Goal: Task Accomplishment & Management: Manage account settings

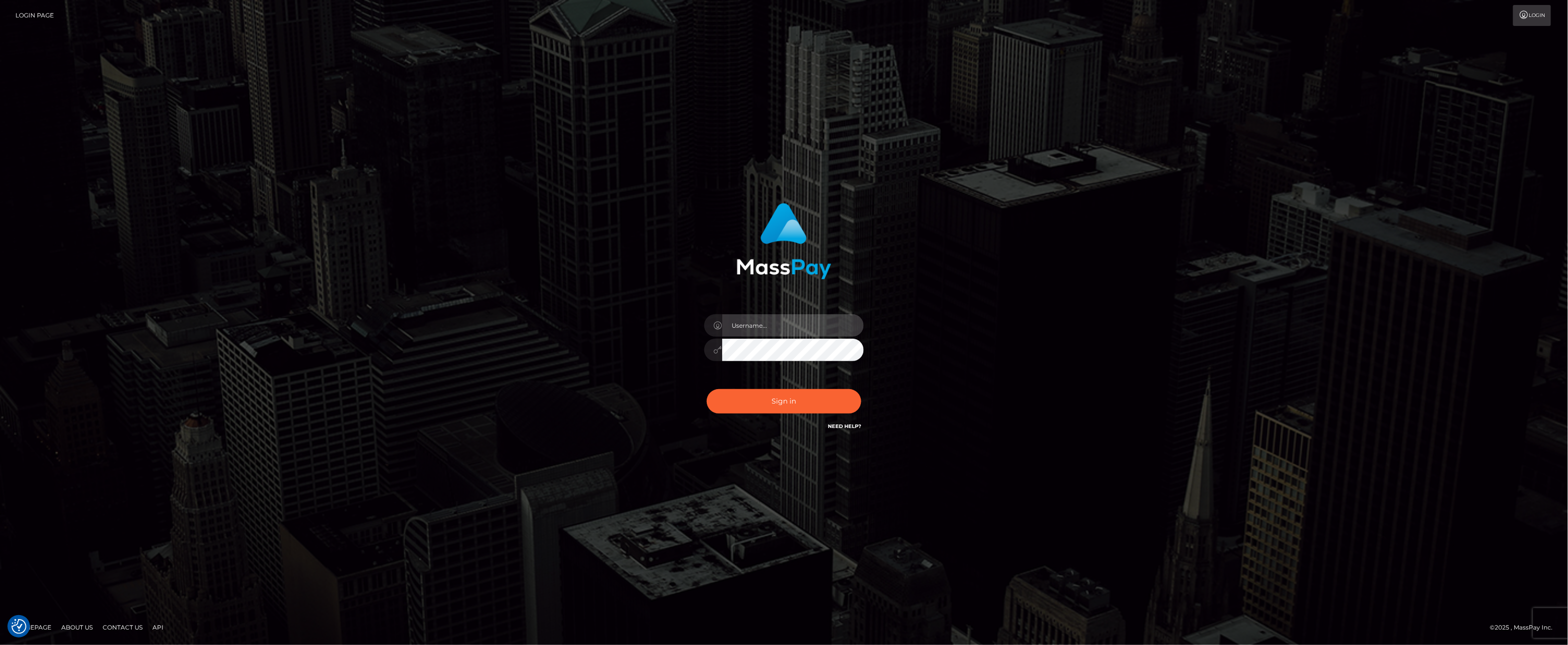
click at [801, 326] on input "text" at bounding box center [793, 325] width 142 height 23
type input "ashbil"
click at [805, 395] on button "Sign in" at bounding box center [784, 401] width 155 height 24
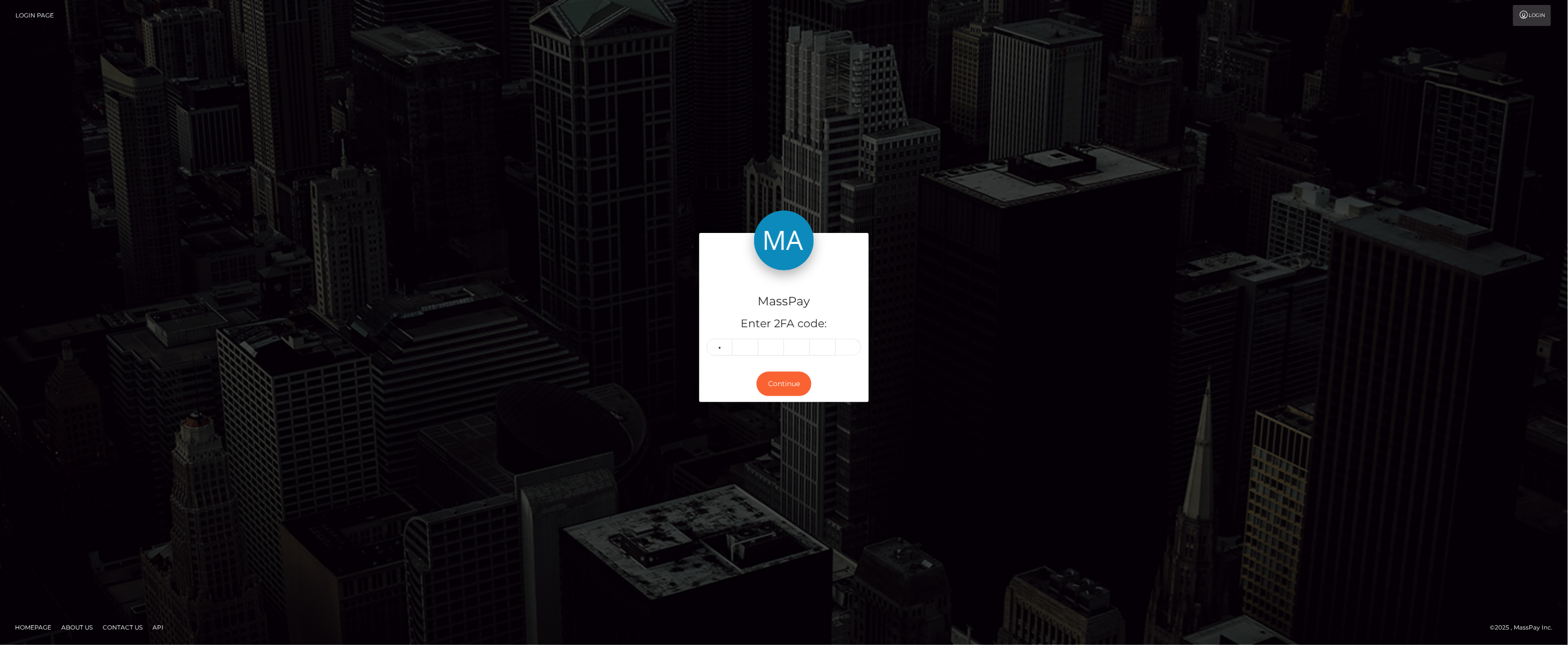
type input "5"
type input "9"
type input "0"
type input "6"
type input "8"
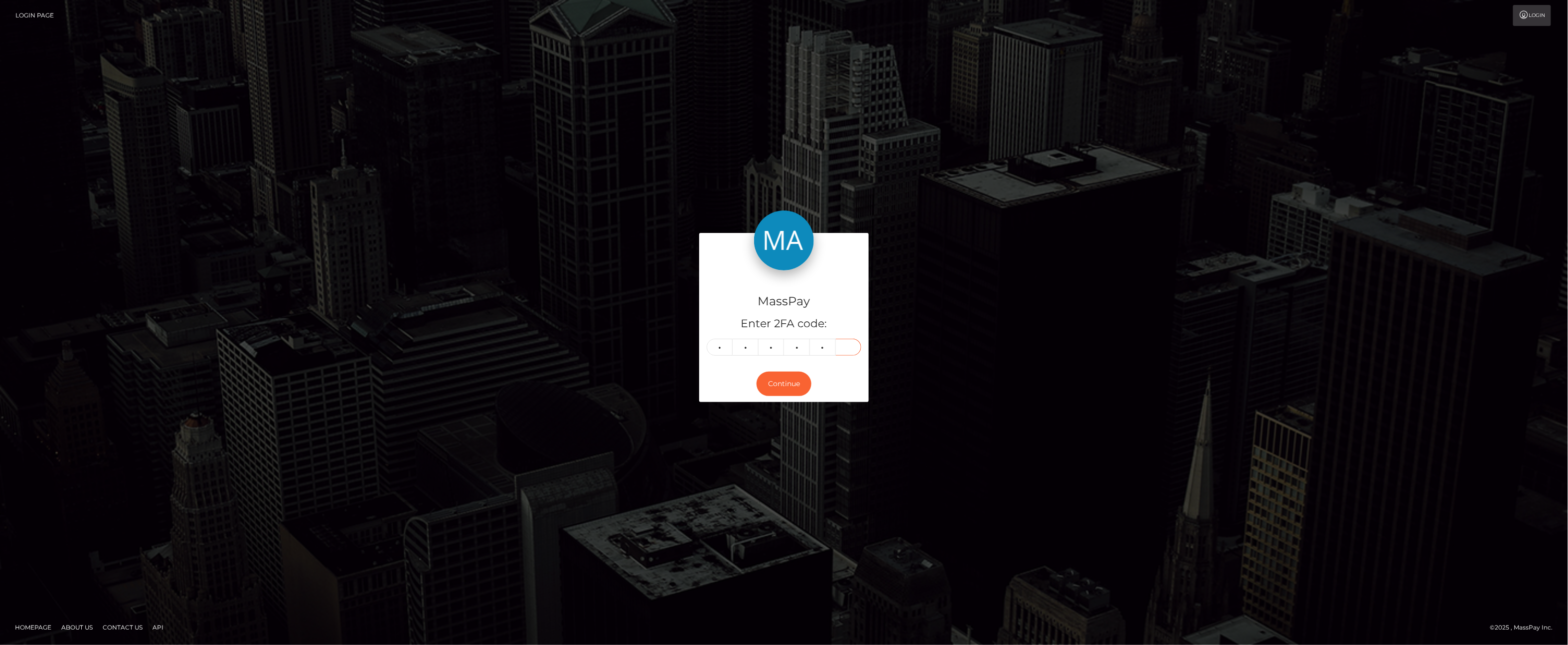
type input "6"
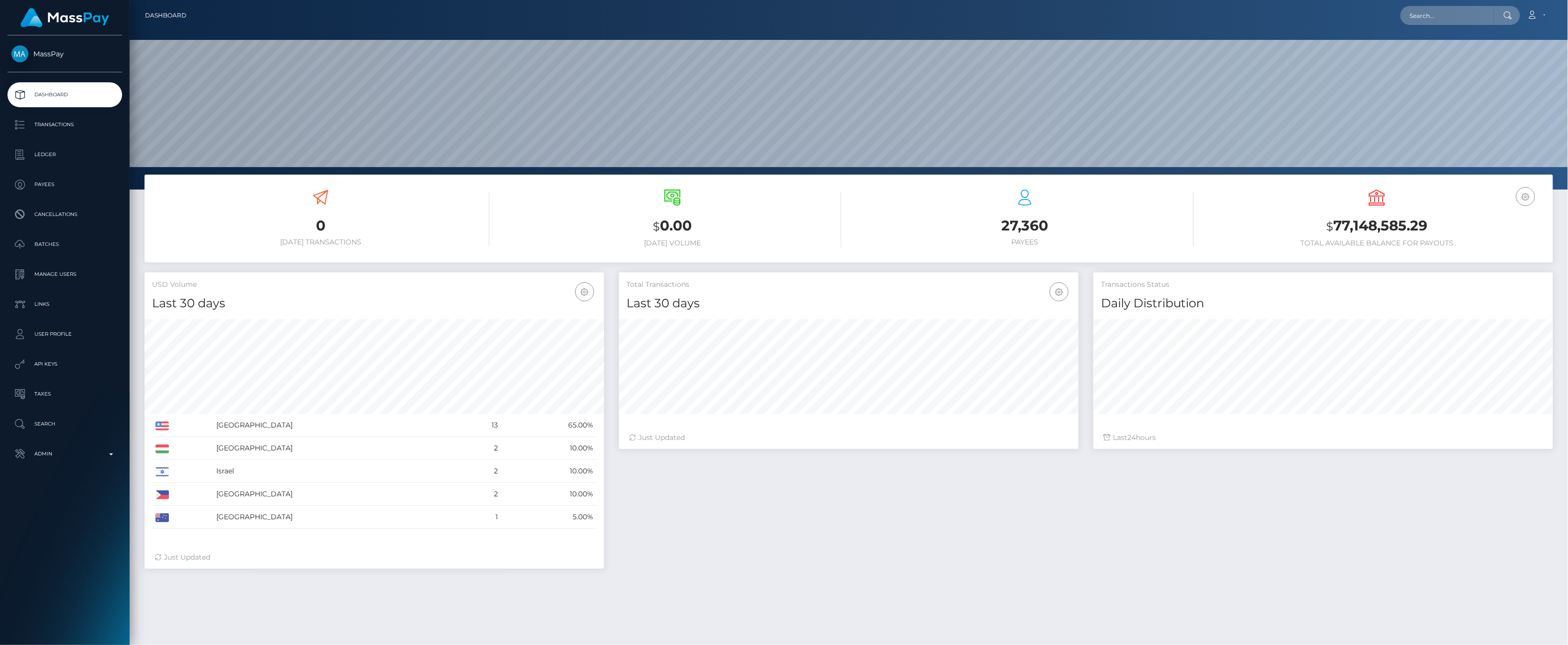
scroll to position [177, 460]
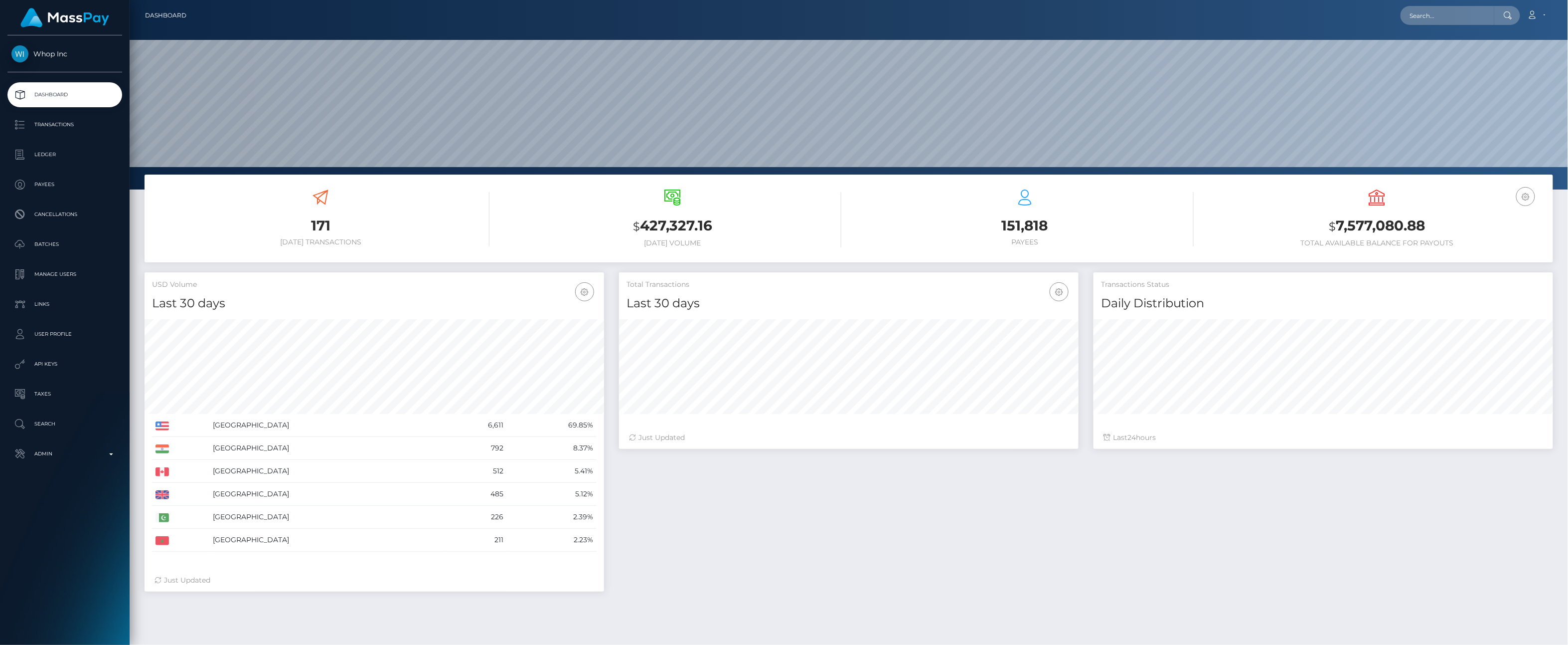
scroll to position [177, 460]
